Goal: Task Accomplishment & Management: Manage account settings

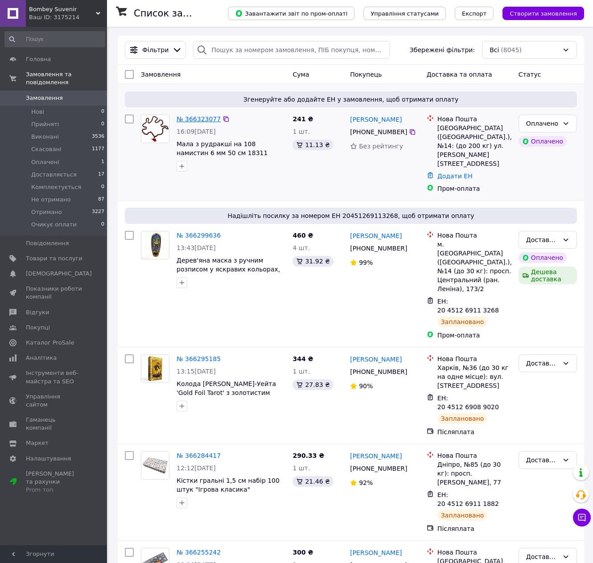
click at [200, 117] on link "№ 366323077" at bounding box center [199, 119] width 44 height 7
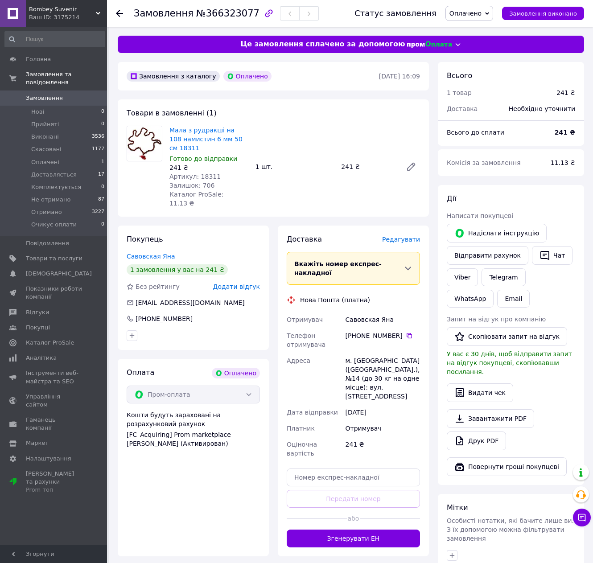
click at [408, 236] on div "Доставка Редагувати" at bounding box center [353, 240] width 133 height 10
click at [405, 236] on span "Редагувати" at bounding box center [401, 239] width 38 height 7
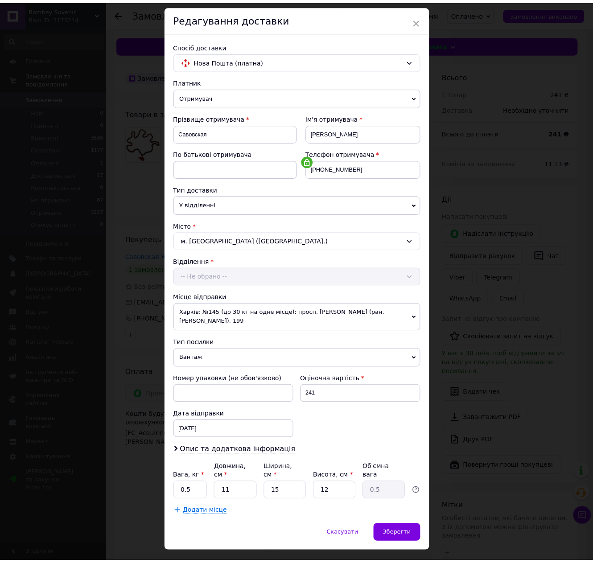
scroll to position [38, 0]
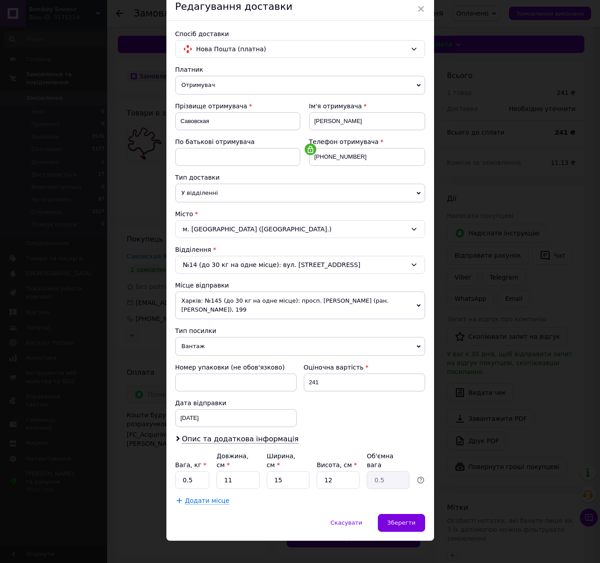
click at [354, 520] on span "Скасувати" at bounding box center [347, 523] width 32 height 7
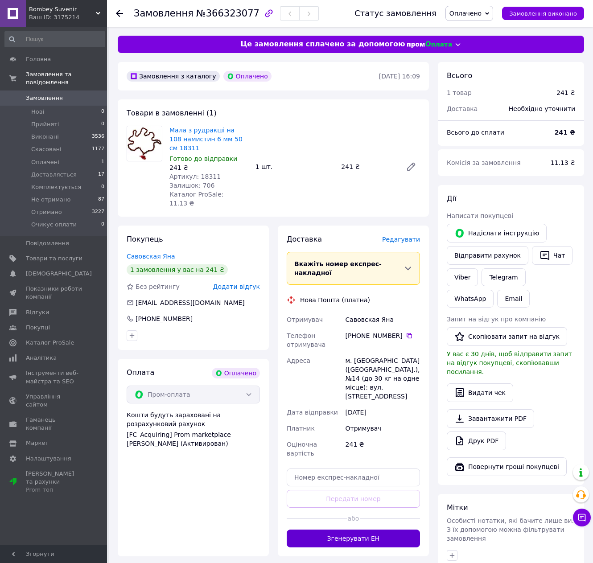
click at [360, 530] on button "Згенерувати ЕН" at bounding box center [353, 539] width 133 height 18
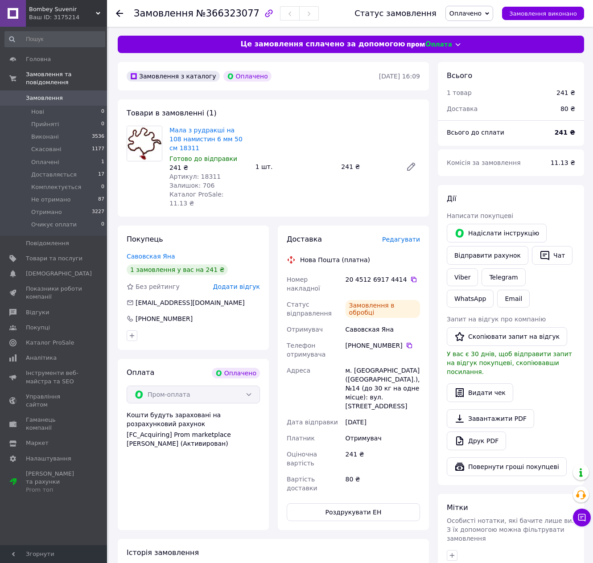
click at [478, 15] on span "Оплачено" at bounding box center [466, 13] width 32 height 7
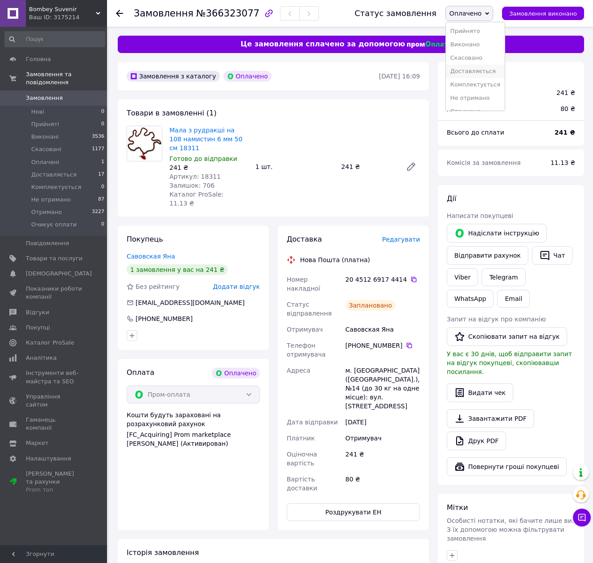
click at [476, 73] on li "Доставляється" at bounding box center [475, 71] width 59 height 13
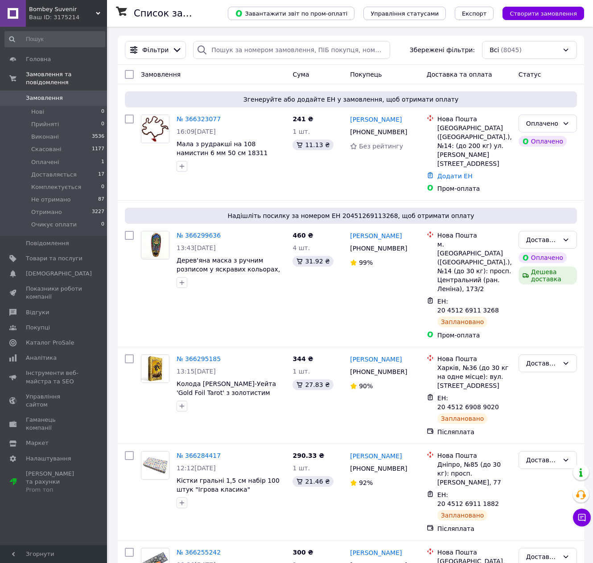
drag, startPoint x: 128, startPoint y: 118, endPoint x: 310, endPoint y: 52, distance: 193.6
click at [128, 118] on input "checkbox" at bounding box center [129, 119] width 9 height 9
checkbox input "true"
click at [477, 15] on span "Експорт" at bounding box center [474, 13] width 25 height 7
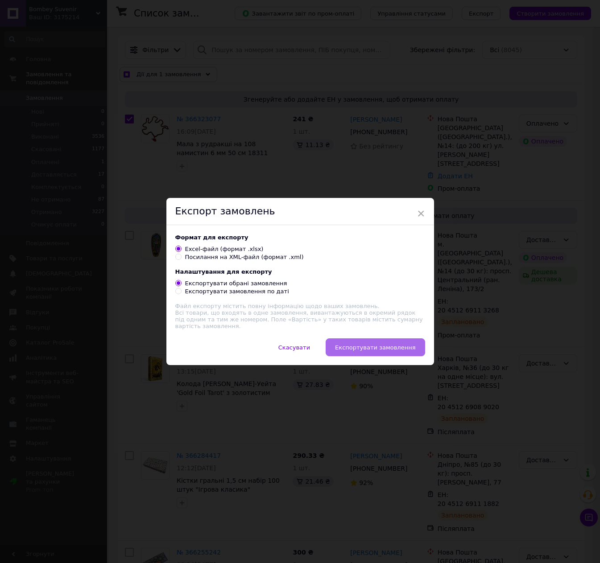
click at [380, 345] on span "Експортувати замовлення" at bounding box center [375, 347] width 80 height 7
checkbox input "true"
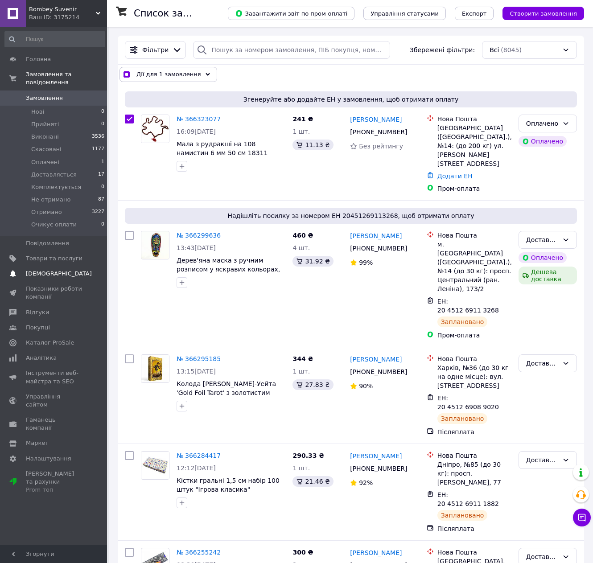
click at [49, 270] on span "[DEMOGRAPHIC_DATA]" at bounding box center [59, 274] width 66 height 8
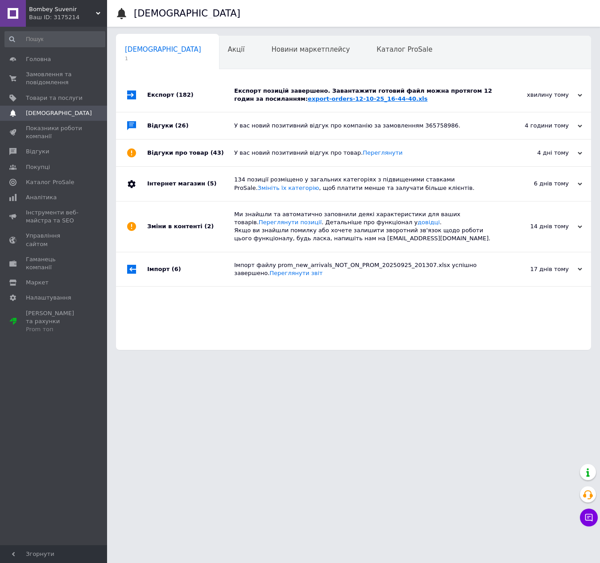
click at [327, 98] on link "export-orders-12-10-25_16-44-40.xls" at bounding box center [368, 98] width 120 height 7
